Goal: Transaction & Acquisition: Obtain resource

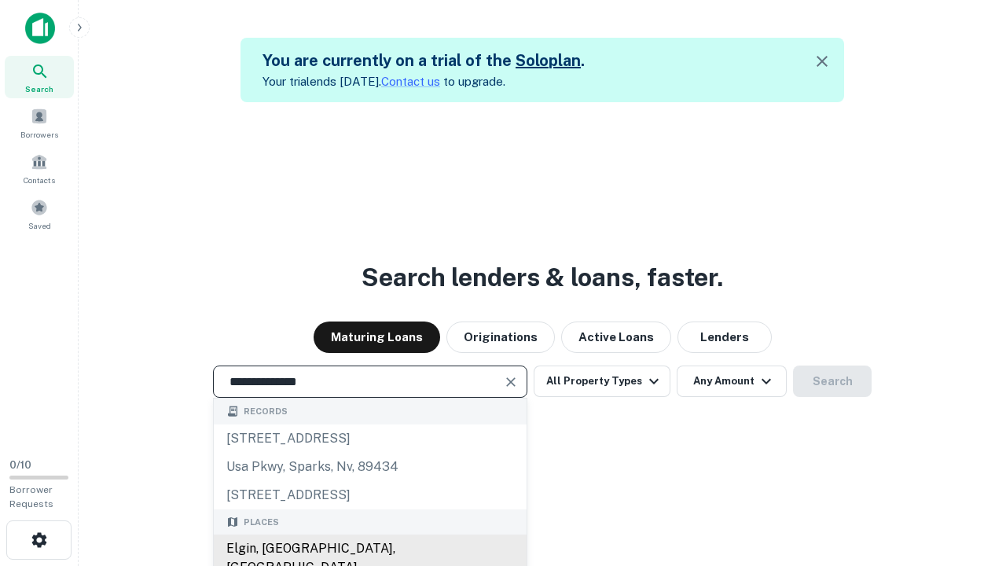
click at [369, 549] on div "Elgin, [GEOGRAPHIC_DATA], [GEOGRAPHIC_DATA]" at bounding box center [370, 557] width 313 height 47
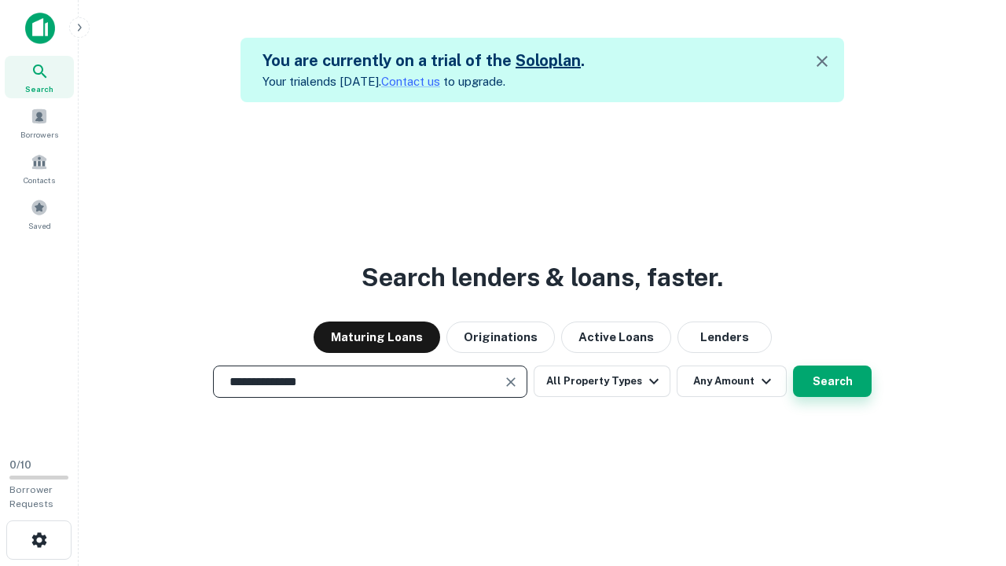
type input "**********"
click at [793, 365] on button "Search" at bounding box center [832, 380] width 79 height 31
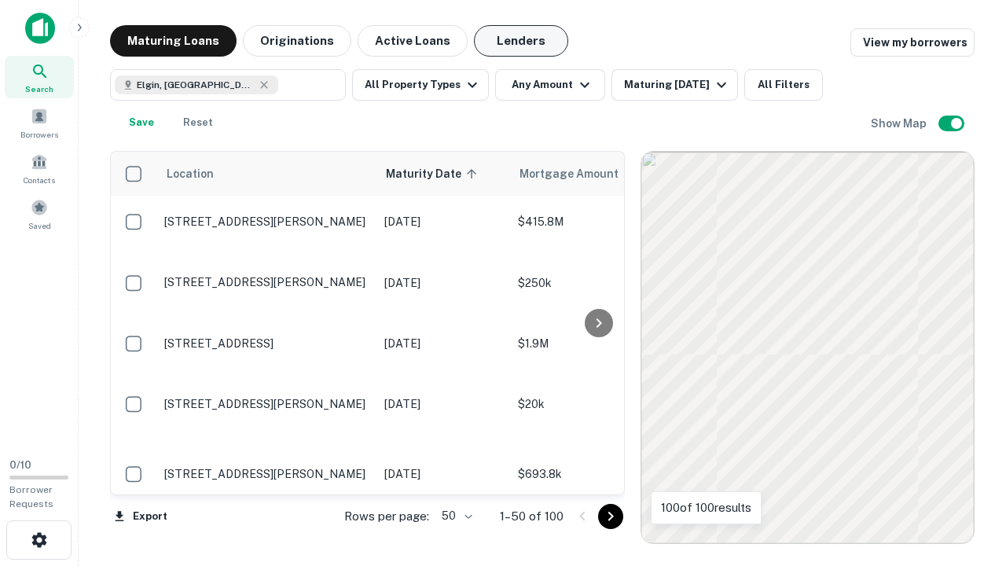
click at [521, 41] on button "Lenders" at bounding box center [521, 40] width 94 height 31
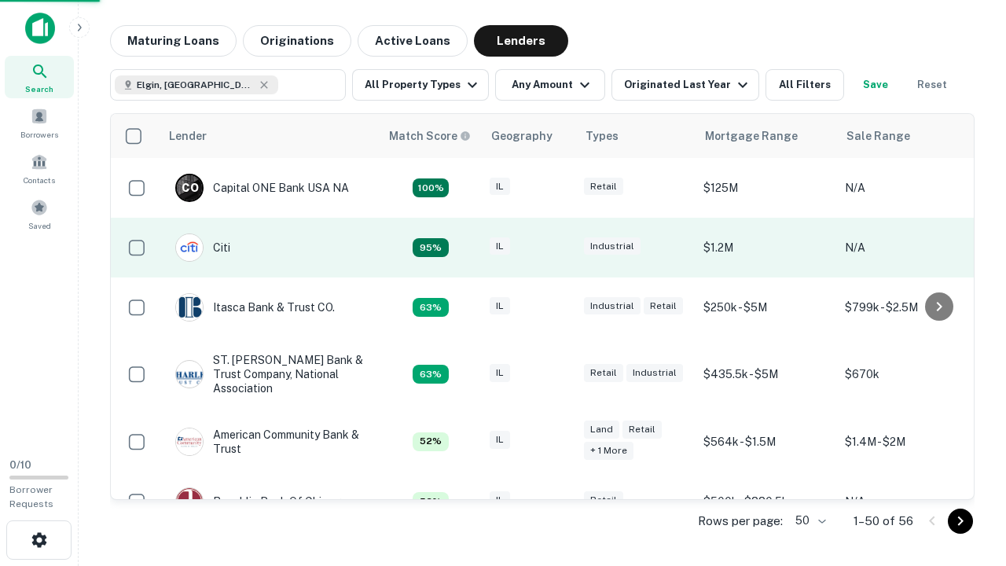
click at [558, 248] on div "IL" at bounding box center [529, 247] width 79 height 21
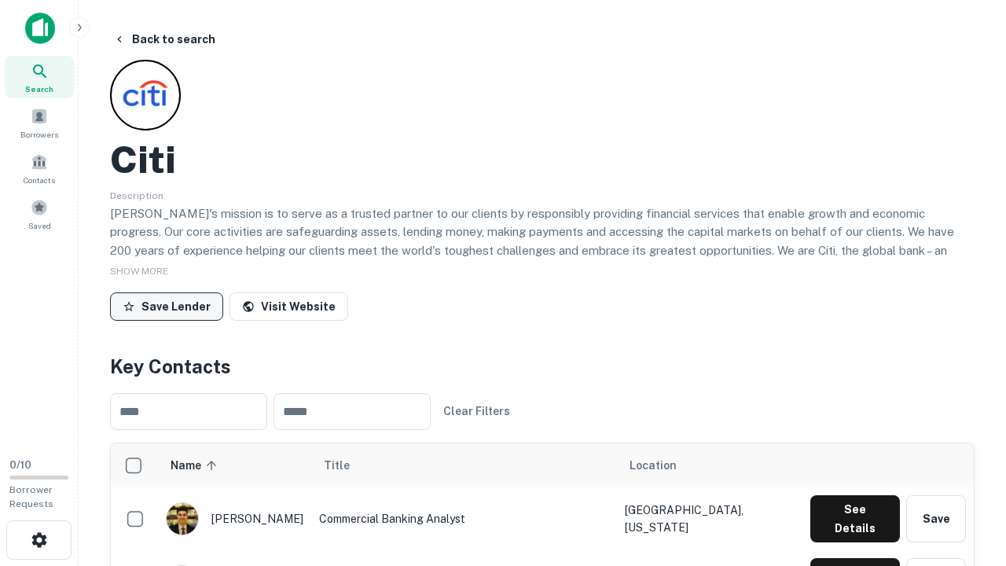
click at [167, 306] on button "Save Lender" at bounding box center [166, 306] width 113 height 28
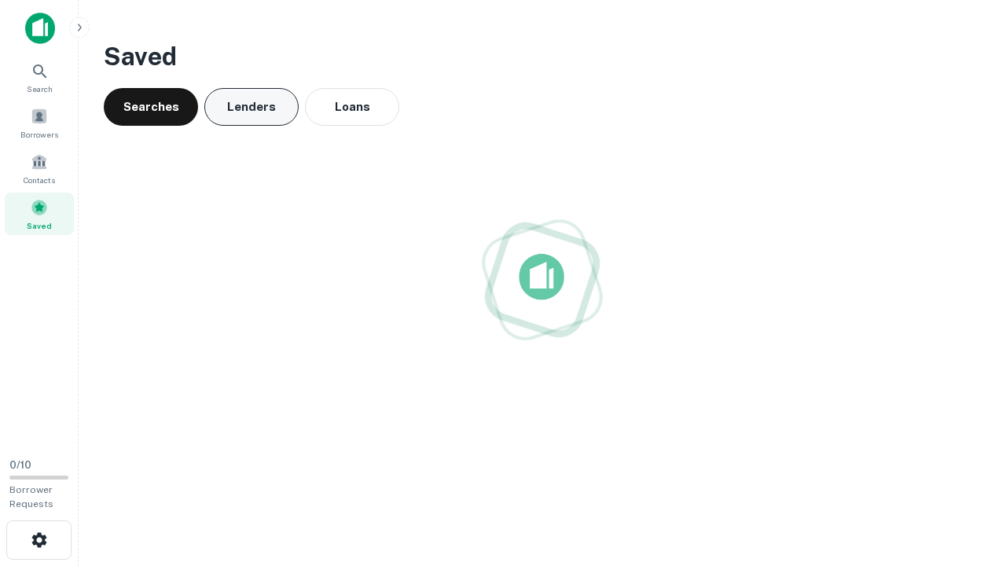
click at [251, 107] on button "Lenders" at bounding box center [251, 107] width 94 height 38
